Goal: Information Seeking & Learning: Learn about a topic

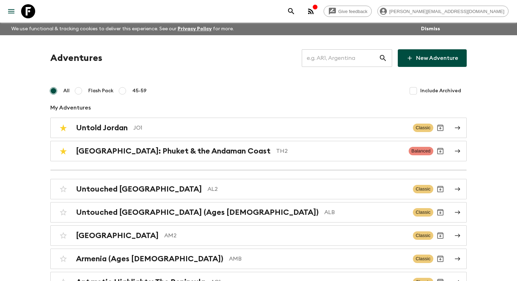
scroll to position [976, 0]
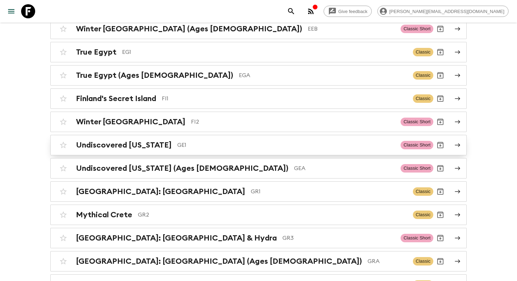
click at [144, 142] on h2 "Undiscovered [US_STATE]" at bounding box center [124, 144] width 96 height 9
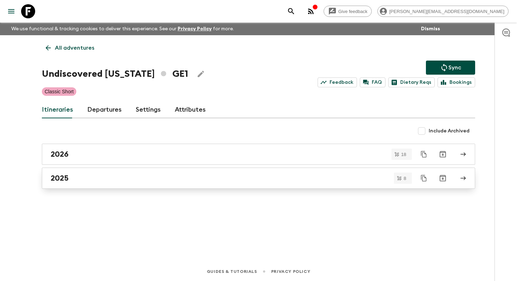
click at [91, 182] on link "2025" at bounding box center [258, 177] width 433 height 21
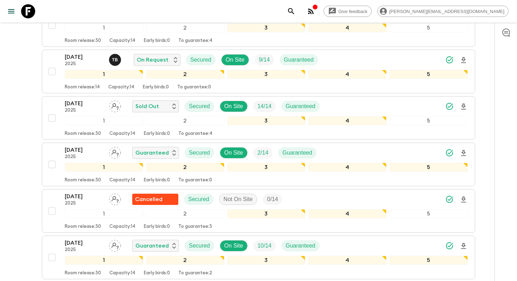
scroll to position [175, 0]
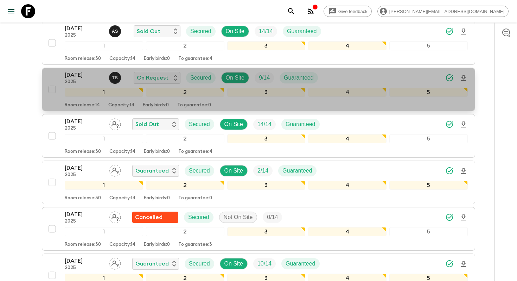
click at [85, 76] on p "[DATE]" at bounding box center [84, 75] width 39 height 8
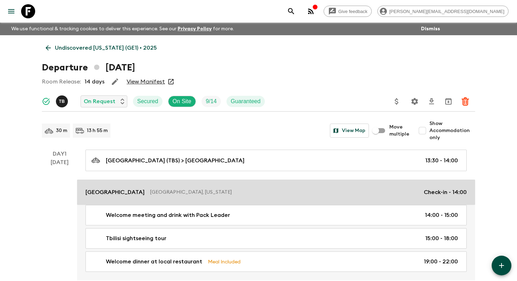
click at [103, 195] on p "[GEOGRAPHIC_DATA]" at bounding box center [114, 192] width 59 height 8
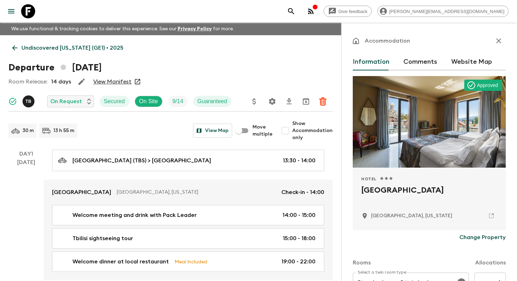
click at [370, 192] on h2 "[GEOGRAPHIC_DATA]" at bounding box center [429, 195] width 136 height 22
copy div "[GEOGRAPHIC_DATA]"
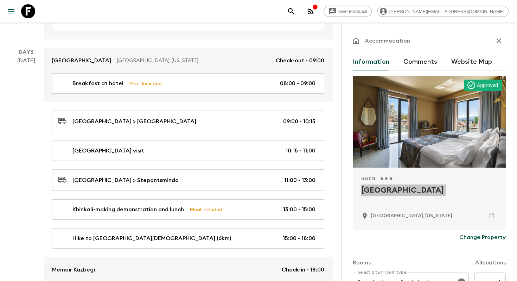
scroll to position [502, 0]
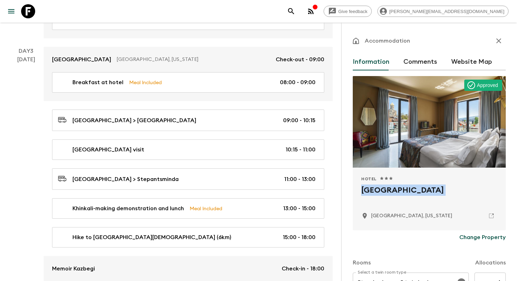
click at [376, 216] on p "[GEOGRAPHIC_DATA], [US_STATE]" at bounding box center [411, 215] width 81 height 7
copy p "[GEOGRAPHIC_DATA]"
